Goal: Information Seeking & Learning: Learn about a topic

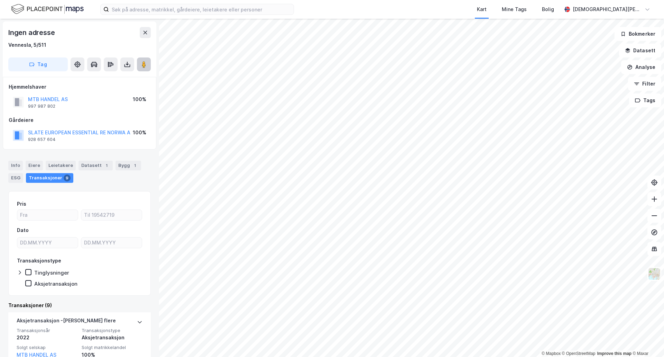
click at [146, 66] on image at bounding box center [144, 64] width 4 height 7
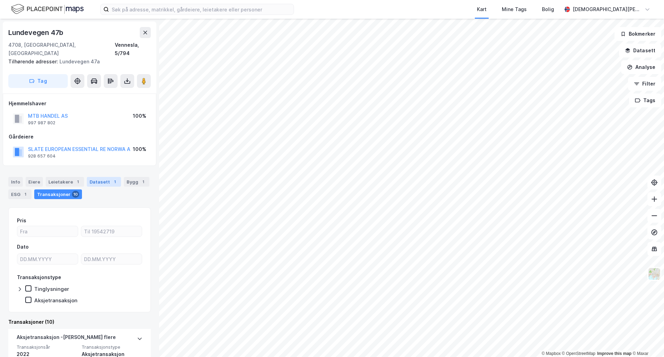
click at [97, 177] on div "Datasett 1" at bounding box center [104, 182] width 34 height 10
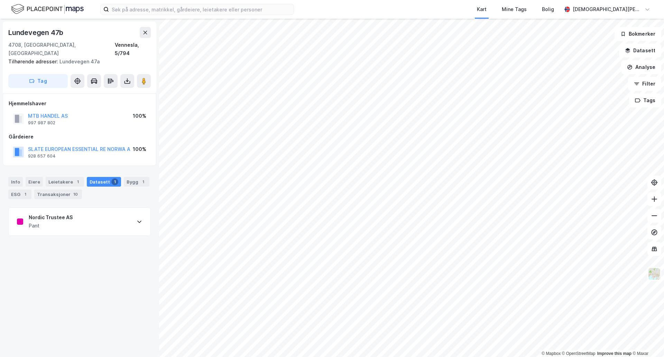
click at [114, 209] on div "Nordic Trustee AS Pant" at bounding box center [80, 222] width 142 height 28
click at [112, 213] on div "Nordic Trustee AS Pant" at bounding box center [80, 222] width 142 height 28
